Goal: Transaction & Acquisition: Purchase product/service

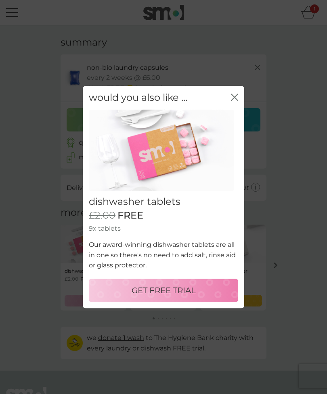
click at [235, 100] on icon "close" at bounding box center [234, 97] width 7 height 7
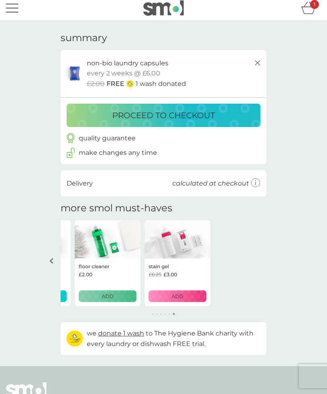
scroll to position [5, 0]
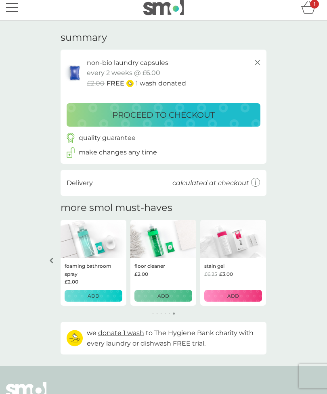
click at [231, 115] on div "proceed to checkout" at bounding box center [163, 114] width 177 height 13
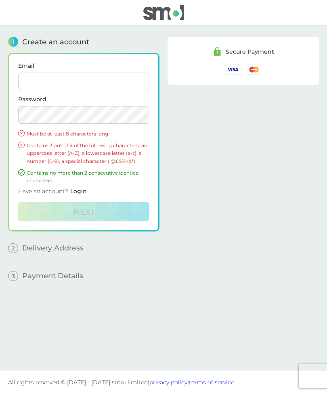
click at [35, 77] on input "Email" at bounding box center [83, 82] width 131 height 18
type input "juineliebling@icloud.com"
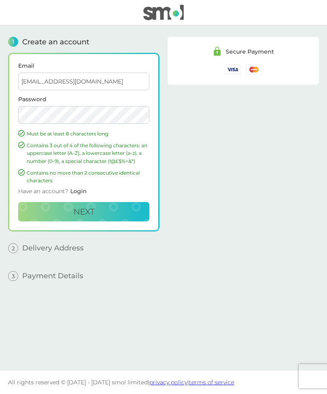
click at [41, 205] on button "Next" at bounding box center [83, 211] width 131 height 19
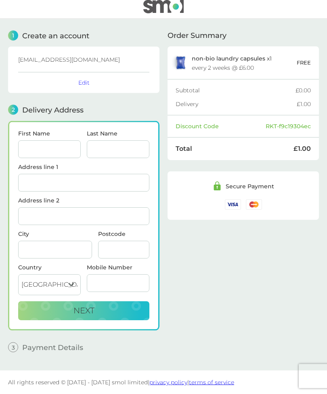
scroll to position [26, 0]
click at [54, 141] on input "First Name" at bounding box center [49, 150] width 62 height 18
type input "June"
type input "Liebling"
click at [36, 174] on input "Address line 1" at bounding box center [83, 183] width 131 height 18
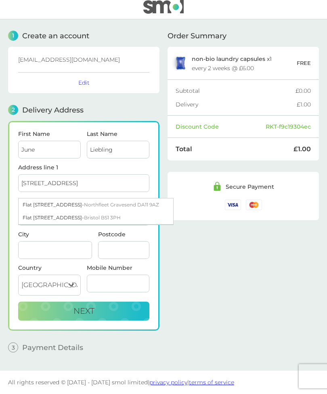
click at [46, 198] on div "Flat 109 Phoenix Court Black Eagle Drive - Northfleet Gravesend DA11 9AZ" at bounding box center [96, 204] width 154 height 13
type input "Flat [STREET_ADDRESS]"
type input "Black Eagle Drive"
type input "Gravesend"
type input "DA11 9AZ"
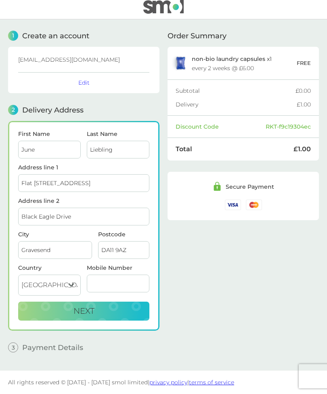
click at [51, 241] on input "Gravesend" at bounding box center [55, 250] width 74 height 18
type input "G"
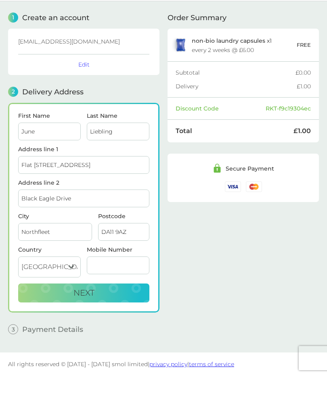
type input "Northfleet"
click at [100, 275] on input "Mobile Number" at bounding box center [118, 284] width 62 height 18
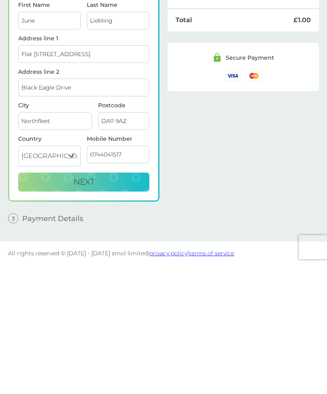
type input "07440415178"
click at [44, 302] on button "Next" at bounding box center [83, 311] width 131 height 19
checkbox input "true"
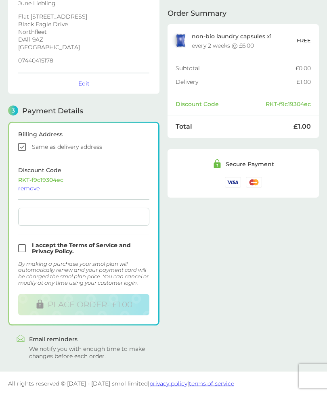
scroll to position [137, 0]
click at [25, 245] on input "checkbox" at bounding box center [83, 248] width 131 height 12
checkbox input "true"
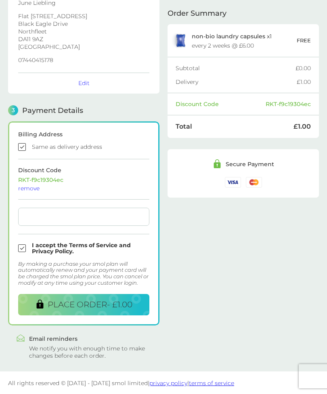
click at [48, 300] on span "PLACE ORDER - £1.00" at bounding box center [90, 304] width 85 height 10
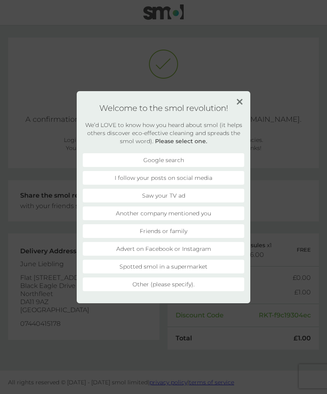
click at [114, 156] on li "Google search" at bounding box center [163, 160] width 161 height 14
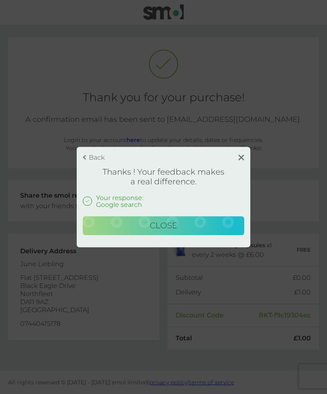
click at [115, 228] on button "Close" at bounding box center [163, 225] width 161 height 19
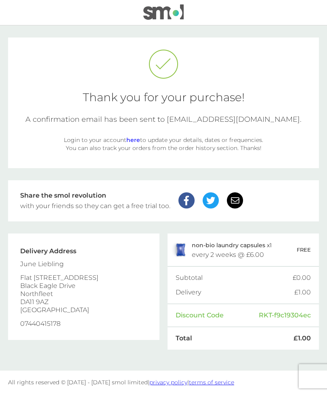
scroll to position [26, 0]
